Goal: Check status

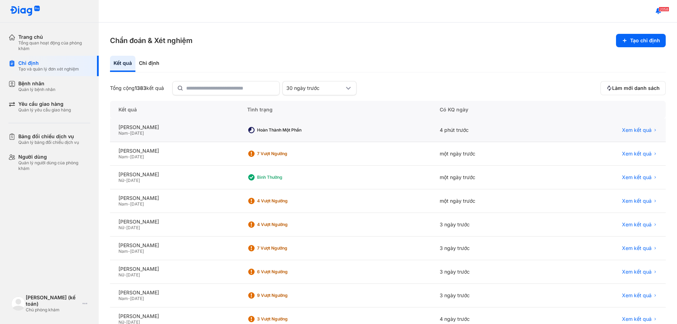
click at [181, 136] on div "Nam - [DATE]" at bounding box center [174, 133] width 112 height 6
